Goal: Task Accomplishment & Management: Manage account settings

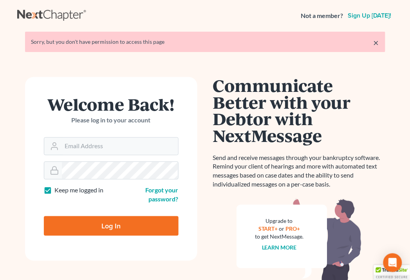
click at [123, 158] on form "Welcome Back! Please log in to your account Email Address Password Keep me logg…" at bounding box center [111, 169] width 172 height 184
click at [118, 146] on input "Email Address" at bounding box center [120, 146] width 116 height 17
type input "ilya@petermlively.com"
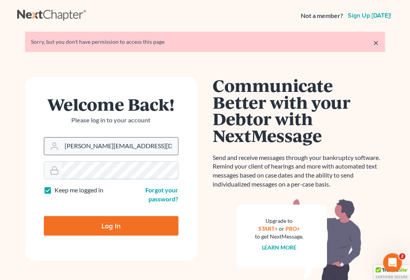
click at [44, 216] on input "Log In" at bounding box center [111, 226] width 135 height 20
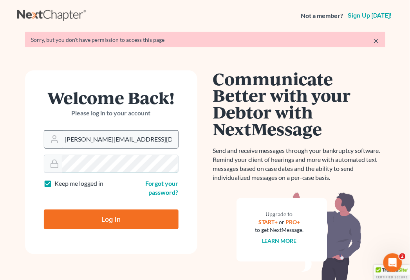
type input "Thinking..."
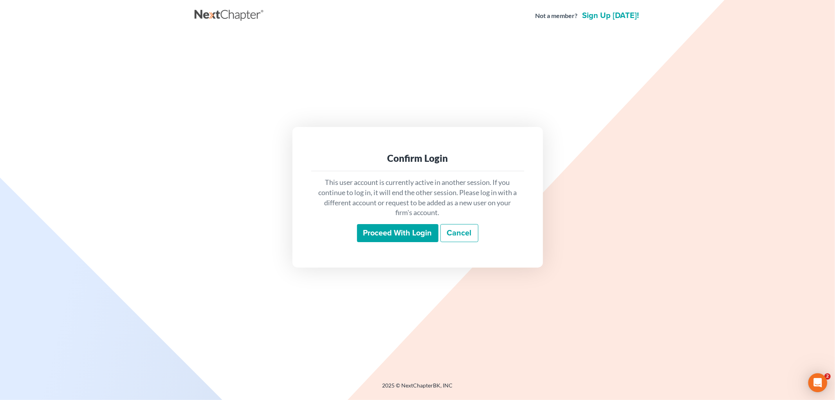
click at [395, 229] on input "Proceed with login" at bounding box center [397, 233] width 81 height 18
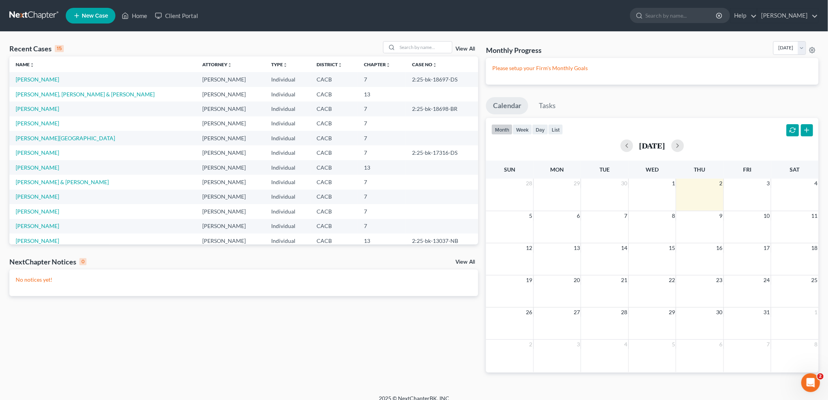
click at [38, 97] on td "Newton, Le'Roy & Micheline" at bounding box center [102, 94] width 187 height 14
click at [38, 92] on link "Newton, Le'Roy & Micheline" at bounding box center [85, 94] width 139 height 7
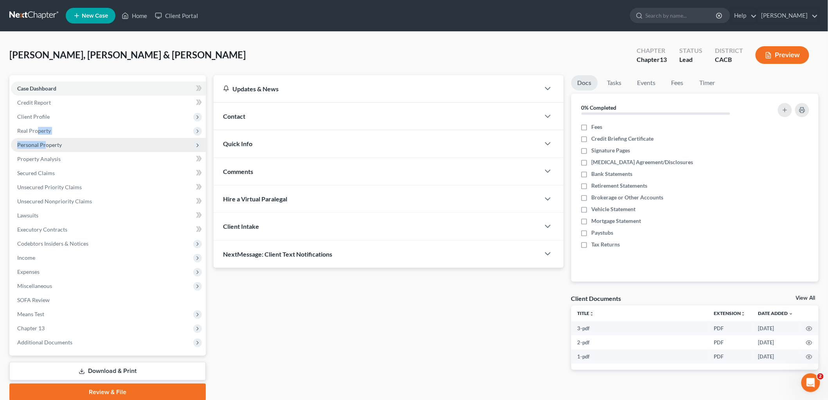
drag, startPoint x: 38, startPoint y: 128, endPoint x: 45, endPoint y: 139, distance: 12.4
click at [45, 139] on ul "Case Dashboard Payments Invoices Payments Payments Credit Report Client Profile" at bounding box center [108, 215] width 195 height 268
click at [45, 139] on span "Personal Property" at bounding box center [108, 145] width 195 height 14
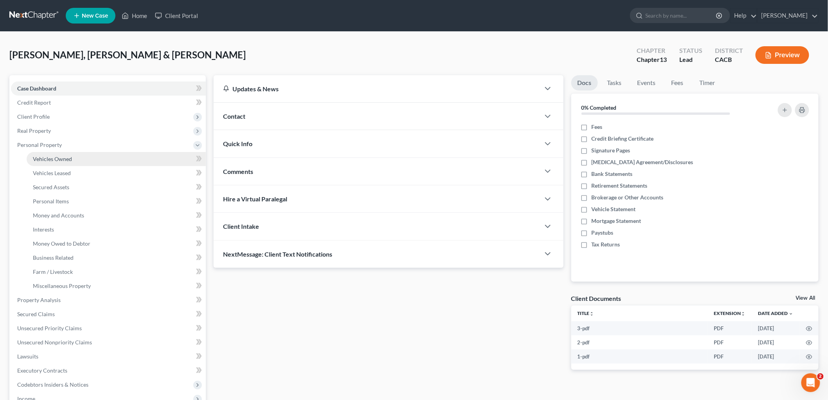
click at [56, 158] on span "Vehicles Owned" at bounding box center [52, 158] width 39 height 7
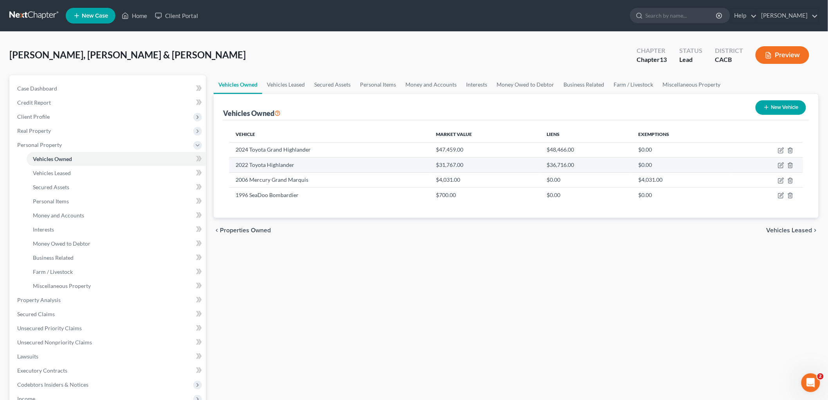
drag, startPoint x: 249, startPoint y: 168, endPoint x: 255, endPoint y: 168, distance: 6.3
click at [252, 168] on td "2022 Toyota Highlander" at bounding box center [329, 164] width 200 height 15
click at [780, 164] on icon "button" at bounding box center [781, 165] width 6 height 6
select select "0"
select select "4"
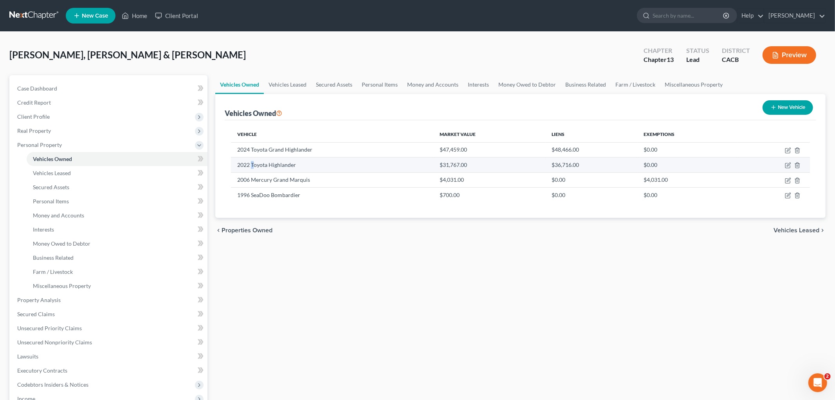
select select "2"
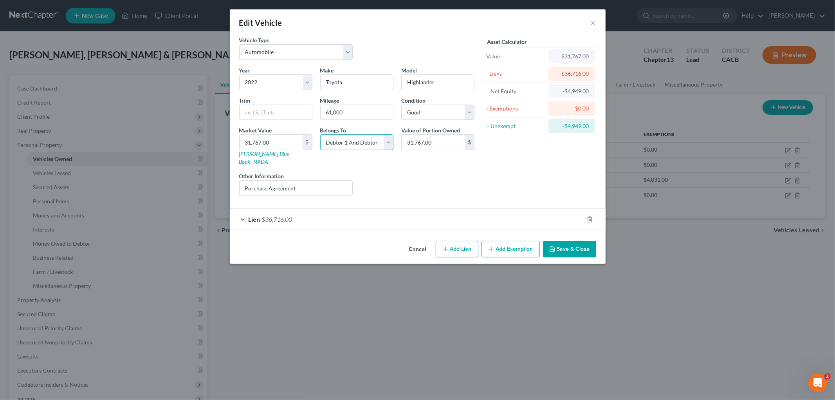
drag, startPoint x: 337, startPoint y: 144, endPoint x: 341, endPoint y: 147, distance: 4.7
click at [337, 143] on select "Select Debtor 1 Only Debtor 2 Only Debtor 1 And Debtor 2 Only At Least One Of T…" at bounding box center [356, 142] width 73 height 16
drag, startPoint x: 362, startPoint y: 216, endPoint x: 364, endPoint y: 210, distance: 5.8
click at [362, 215] on div "Lien $36,716.00" at bounding box center [407, 219] width 354 height 21
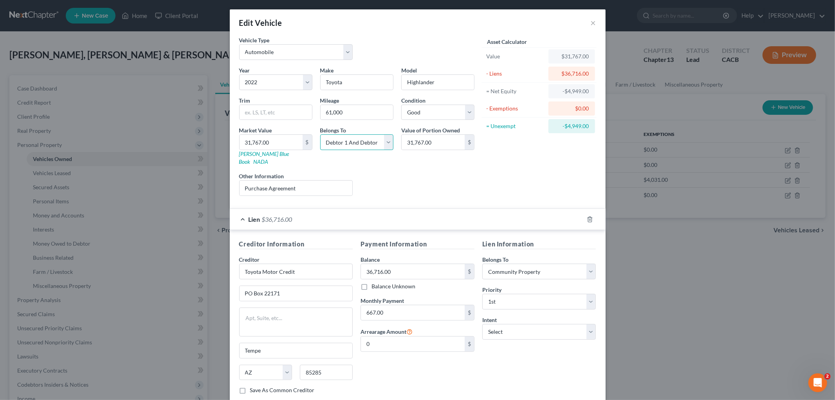
click at [370, 139] on select "Select Debtor 1 Only Debtor 2 Only Debtor 1 And Debtor 2 Only At Least One Of T…" at bounding box center [356, 142] width 73 height 16
select select "4"
click at [320, 134] on select "Select Debtor 1 Only Debtor 2 Only Debtor 1 And Debtor 2 Only At Least One Of T…" at bounding box center [356, 142] width 73 height 16
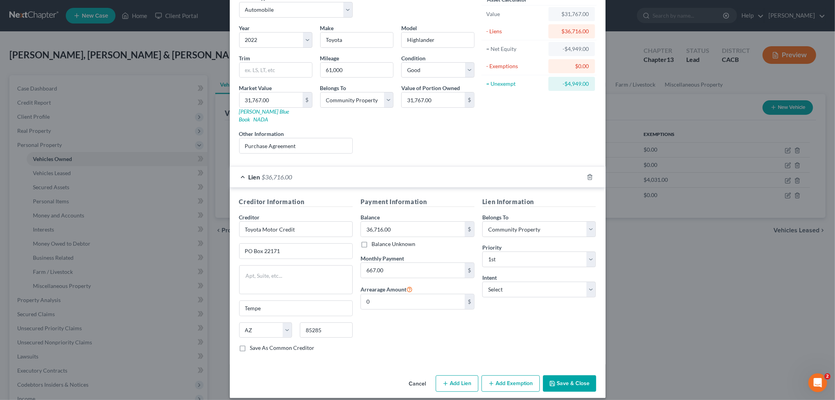
click at [584, 171] on div at bounding box center [595, 177] width 22 height 13
click at [587, 174] on icon "button" at bounding box center [590, 177] width 6 height 6
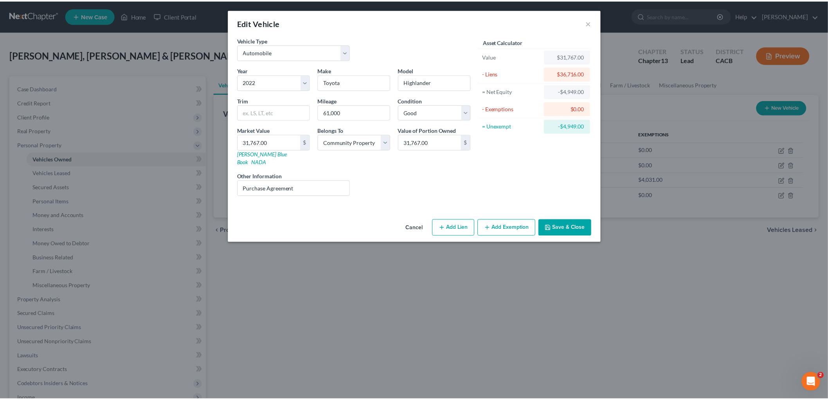
scroll to position [0, 0]
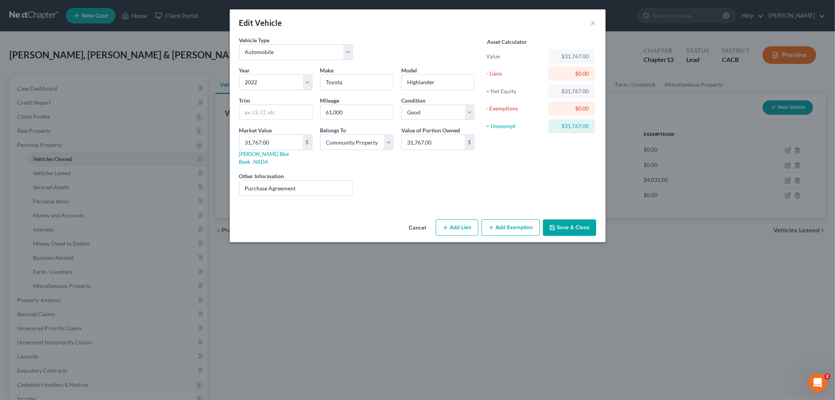
click at [581, 219] on button "Save & Close" at bounding box center [569, 227] width 53 height 16
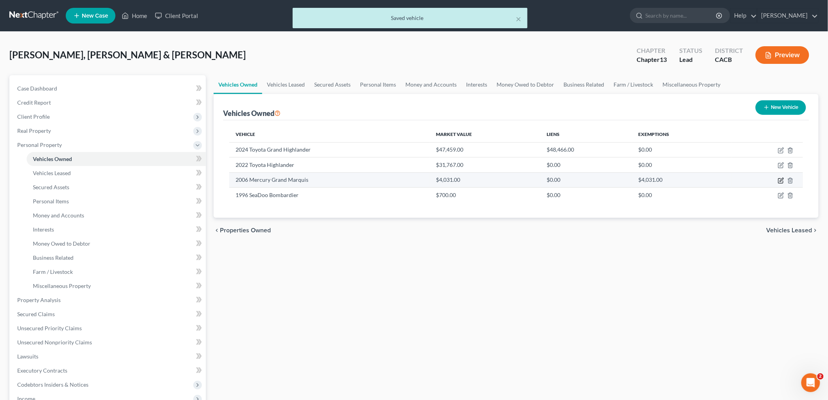
click at [780, 179] on icon "button" at bounding box center [781, 180] width 6 height 6
select select "0"
select select "20"
select select "4"
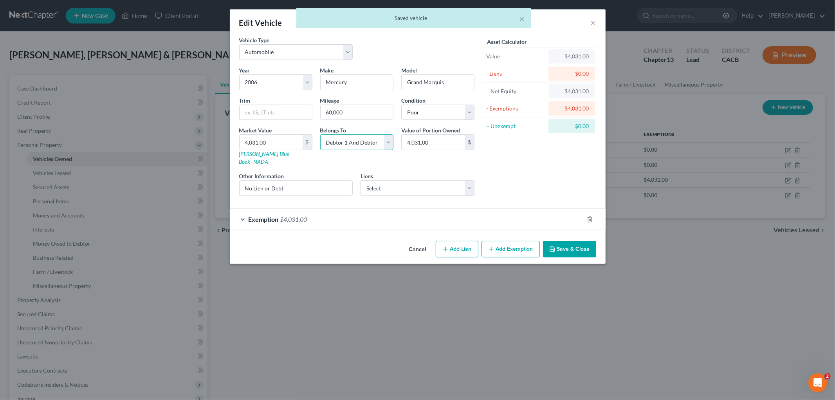
click at [366, 139] on select "Select Debtor 1 Only Debtor 2 Only Debtor 1 And Debtor 2 Only At Least One Of T…" at bounding box center [356, 142] width 73 height 16
select select "4"
click at [320, 134] on select "Select Debtor 1 Only Debtor 2 Only Debtor 1 And Debtor 2 Only At Least One Of T…" at bounding box center [356, 142] width 73 height 16
click at [573, 245] on button "Save & Close" at bounding box center [569, 249] width 53 height 16
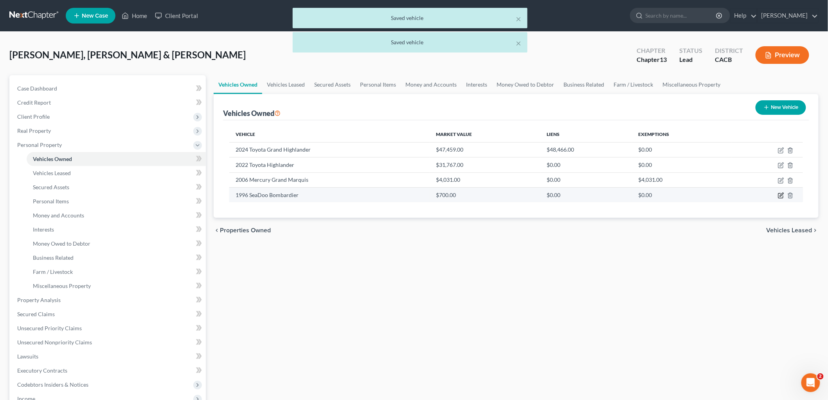
click at [783, 196] on icon "button" at bounding box center [781, 195] width 6 height 6
select select "3"
select select "30"
select select "3"
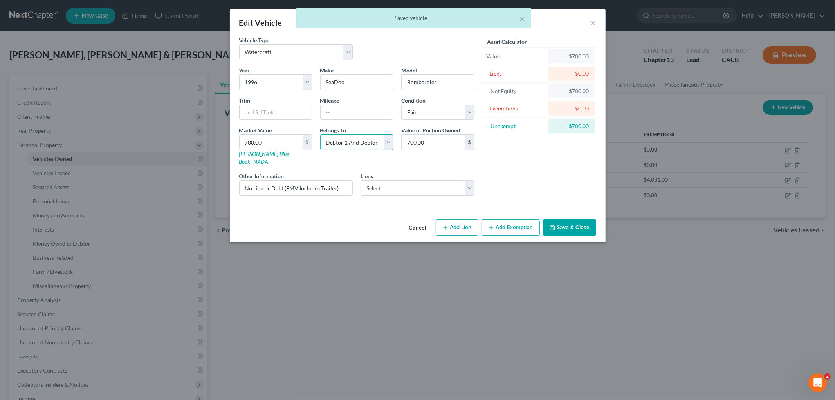
click at [381, 140] on select "Select Debtor 1 Only Debtor 2 Only Debtor 1 And Debtor 2 Only At Least One Of T…" at bounding box center [356, 142] width 73 height 16
select select "4"
click at [320, 134] on select "Select Debtor 1 Only Debtor 2 Only Debtor 1 And Debtor 2 Only At Least One Of T…" at bounding box center [356, 142] width 73 height 16
click at [588, 219] on button "Save & Close" at bounding box center [569, 227] width 53 height 16
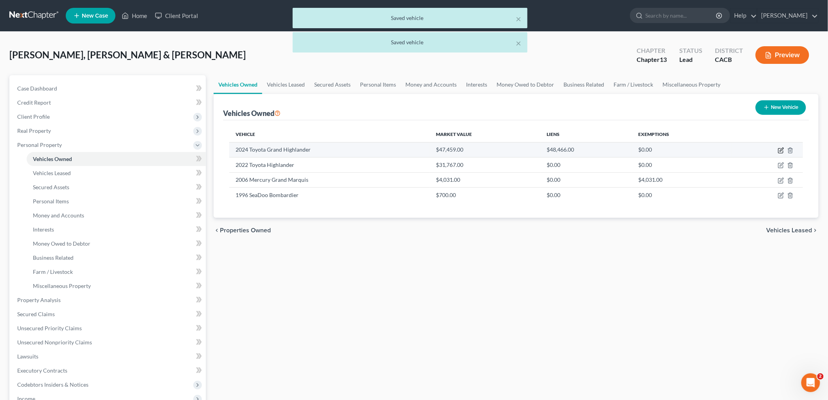
click at [778, 147] on icon "button" at bounding box center [781, 150] width 6 height 6
select select "0"
select select "2"
select select "4"
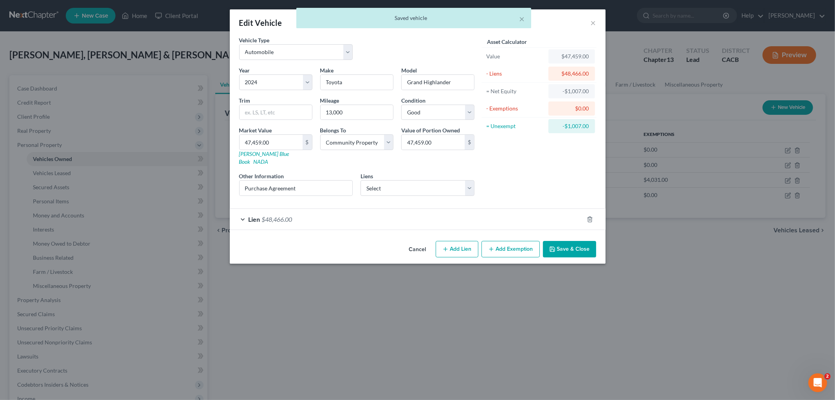
click at [560, 241] on button "Save & Close" at bounding box center [569, 249] width 53 height 16
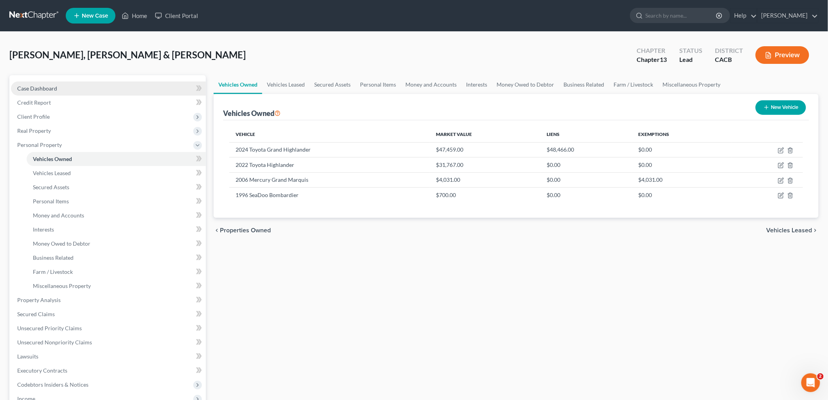
click at [35, 88] on span "Case Dashboard" at bounding box center [37, 88] width 40 height 7
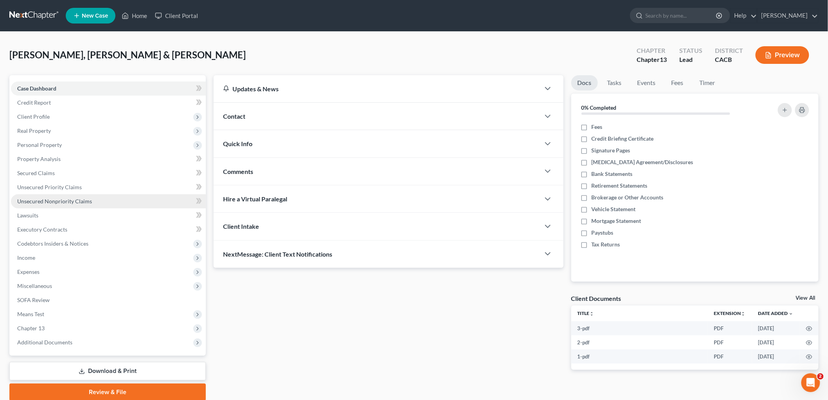
click at [72, 195] on link "Unsecured Nonpriority Claims" at bounding box center [108, 201] width 195 height 14
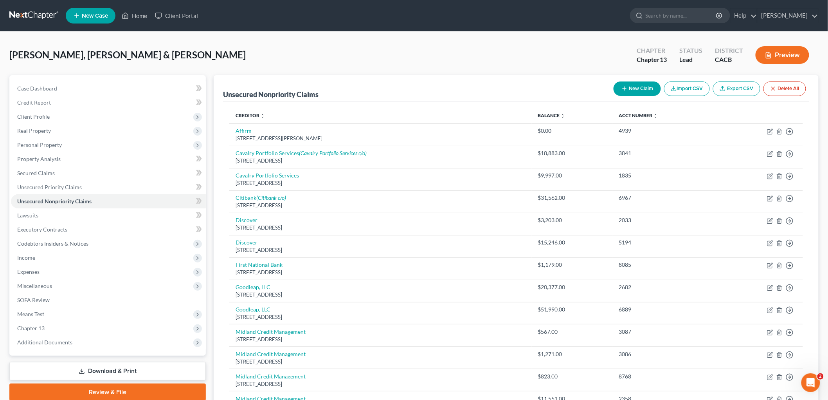
click at [45, 10] on link at bounding box center [34, 16] width 50 height 14
